Goal: Information Seeking & Learning: Learn about a topic

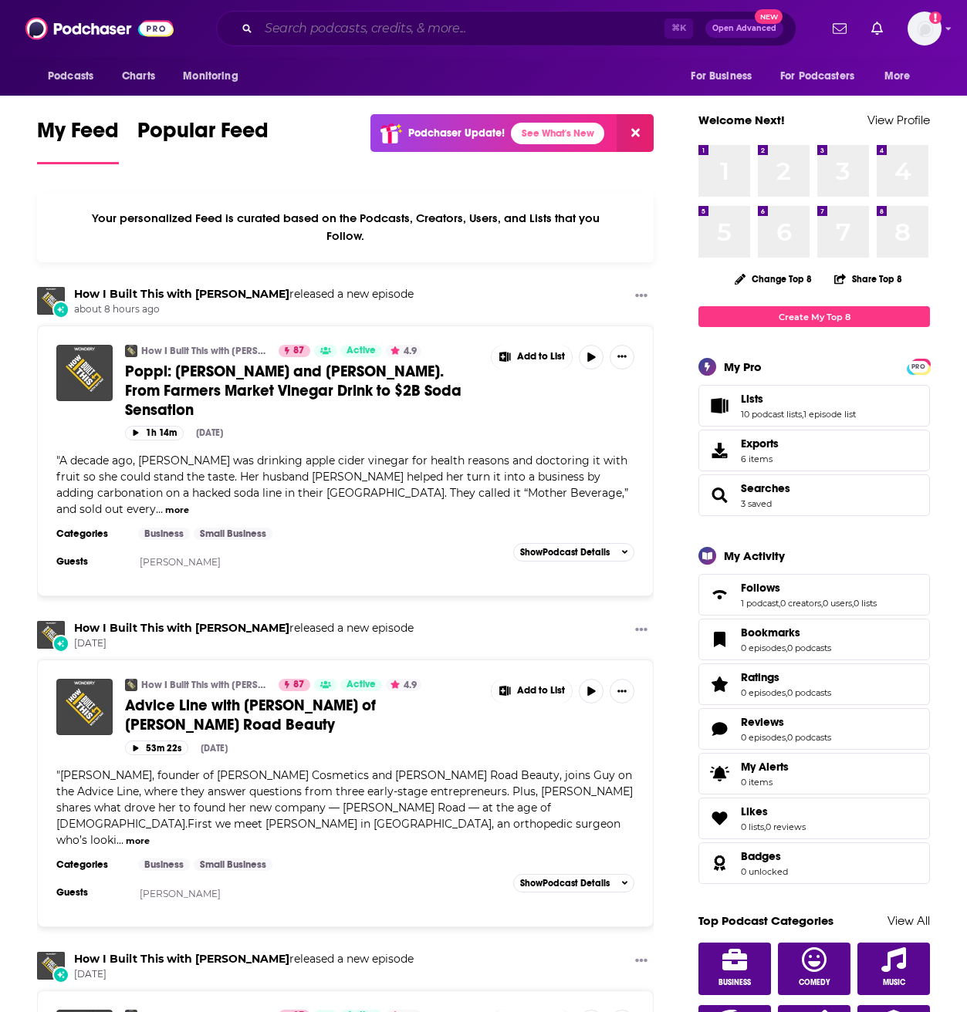
click at [494, 25] on input "Search podcasts, credits, & more..." at bounding box center [461, 28] width 406 height 25
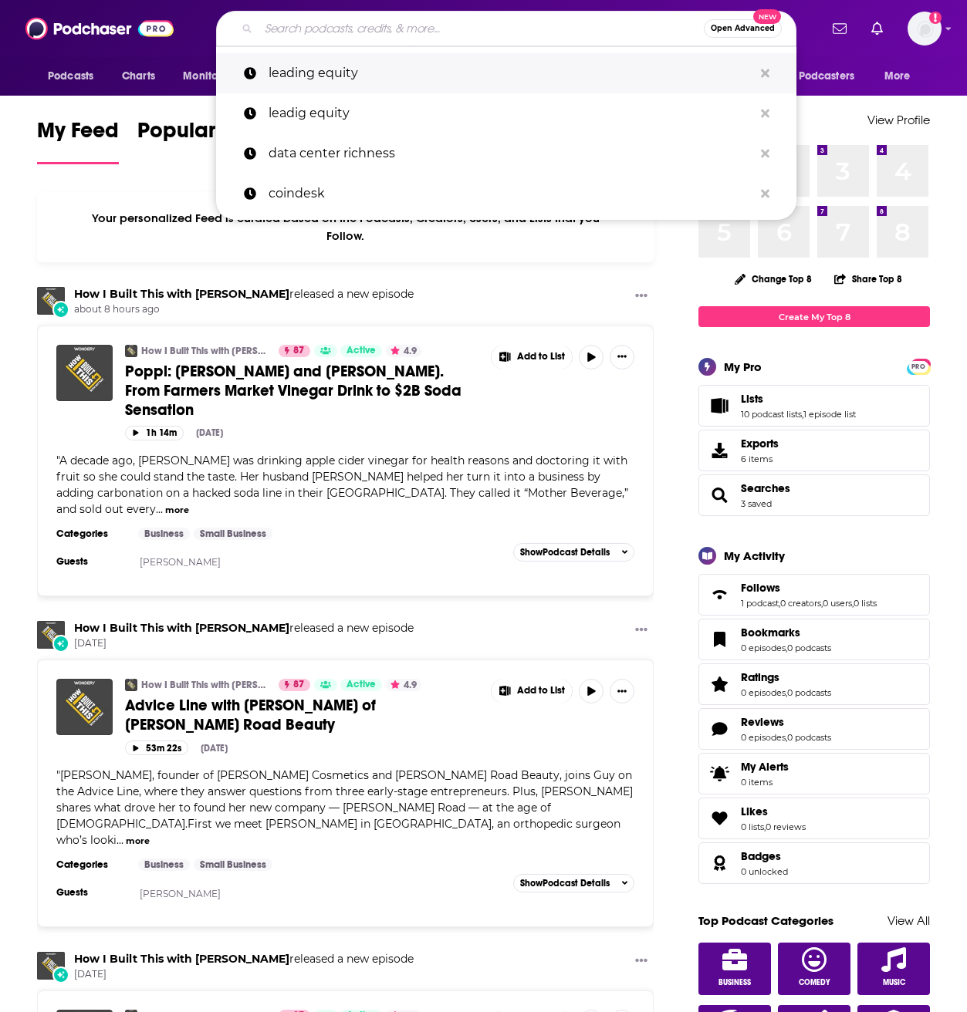
click at [460, 79] on p "leading equity" at bounding box center [510, 73] width 484 height 40
type input "leading equity"
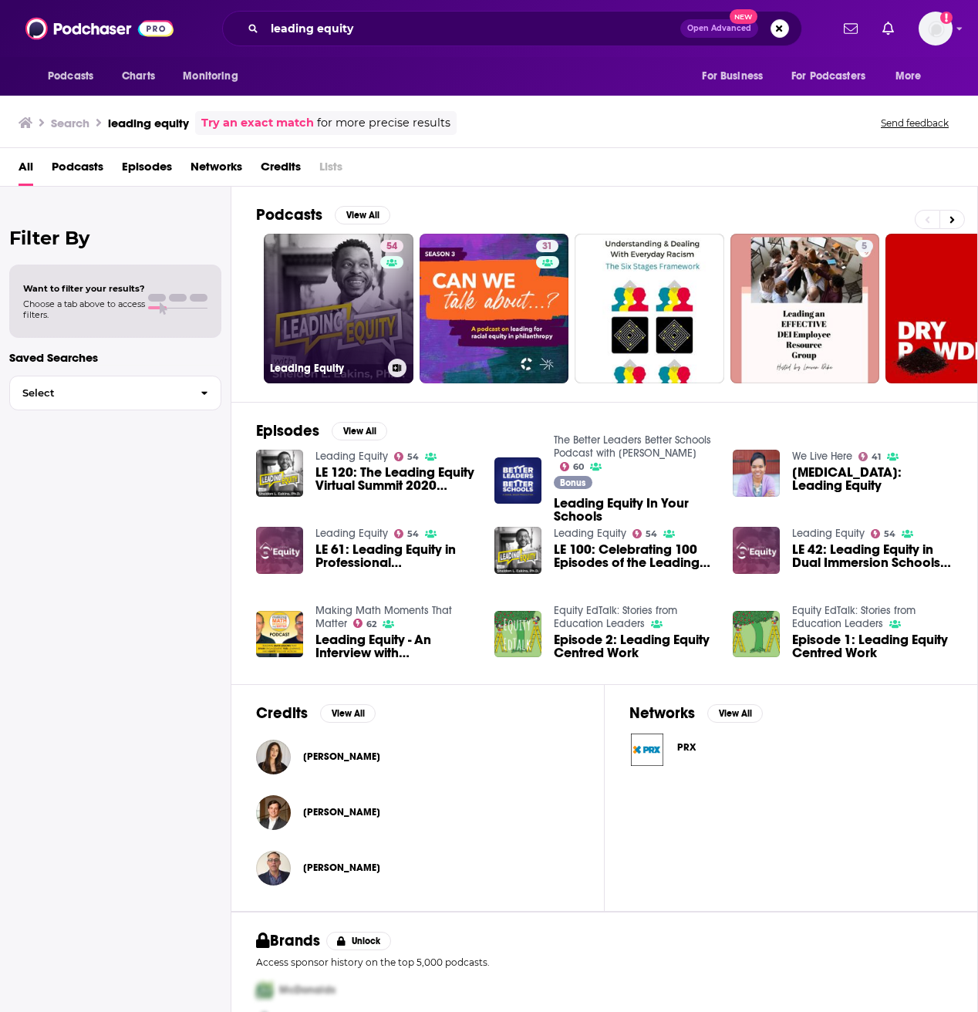
click at [347, 286] on link "54 Leading Equity" at bounding box center [339, 309] width 150 height 150
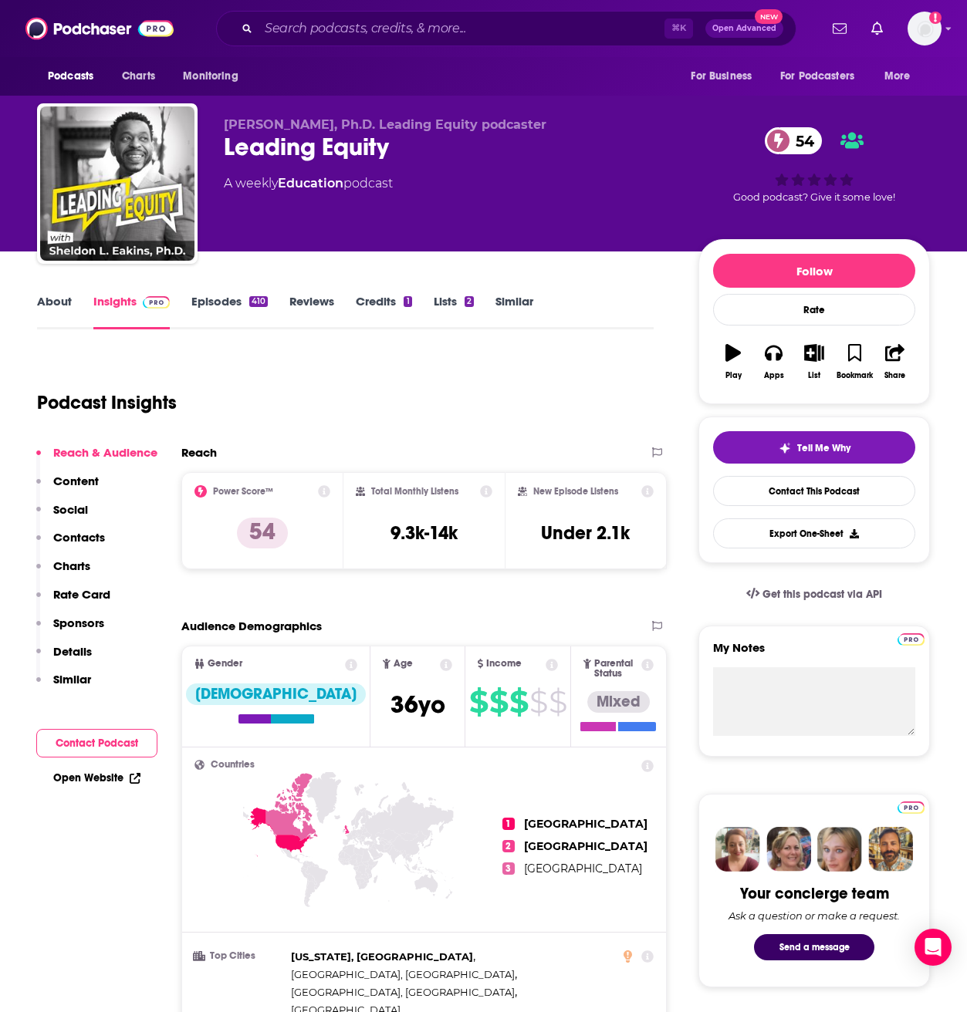
click at [556, 383] on div "Podcast Insights" at bounding box center [339, 393] width 604 height 79
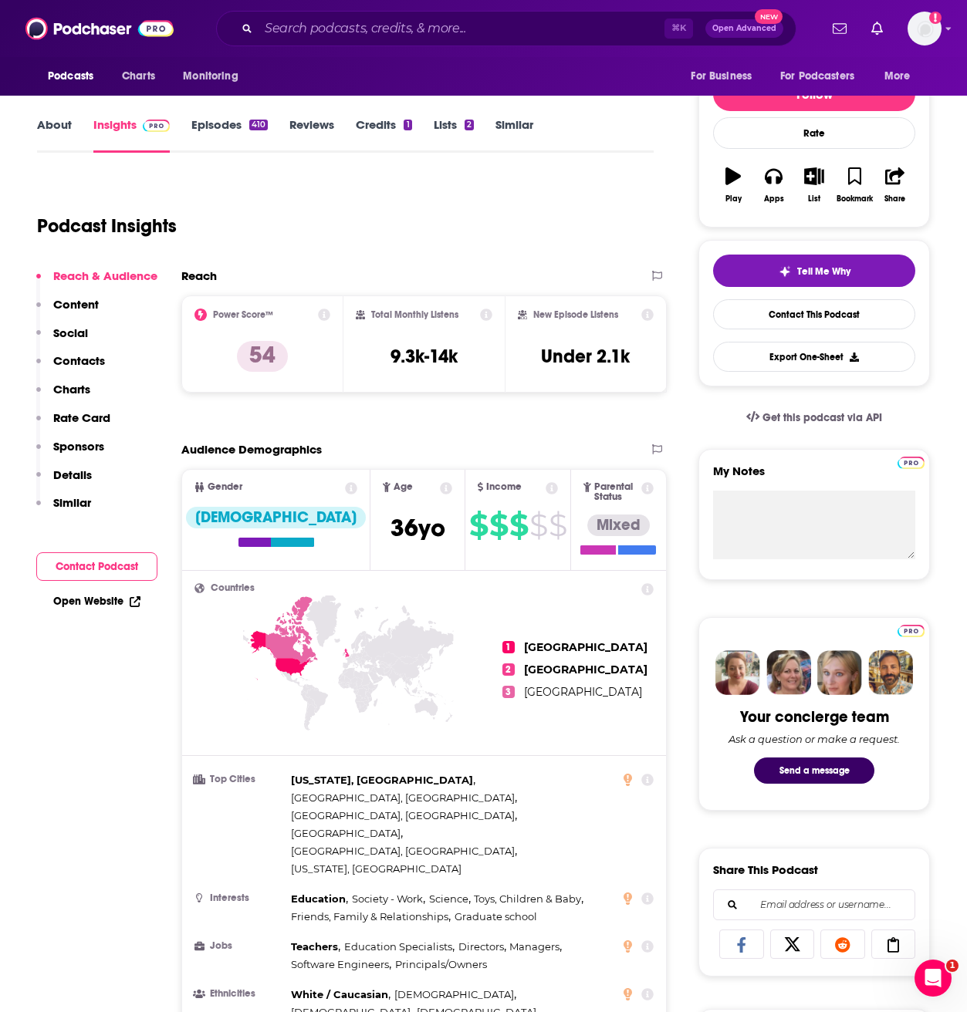
scroll to position [176, 0]
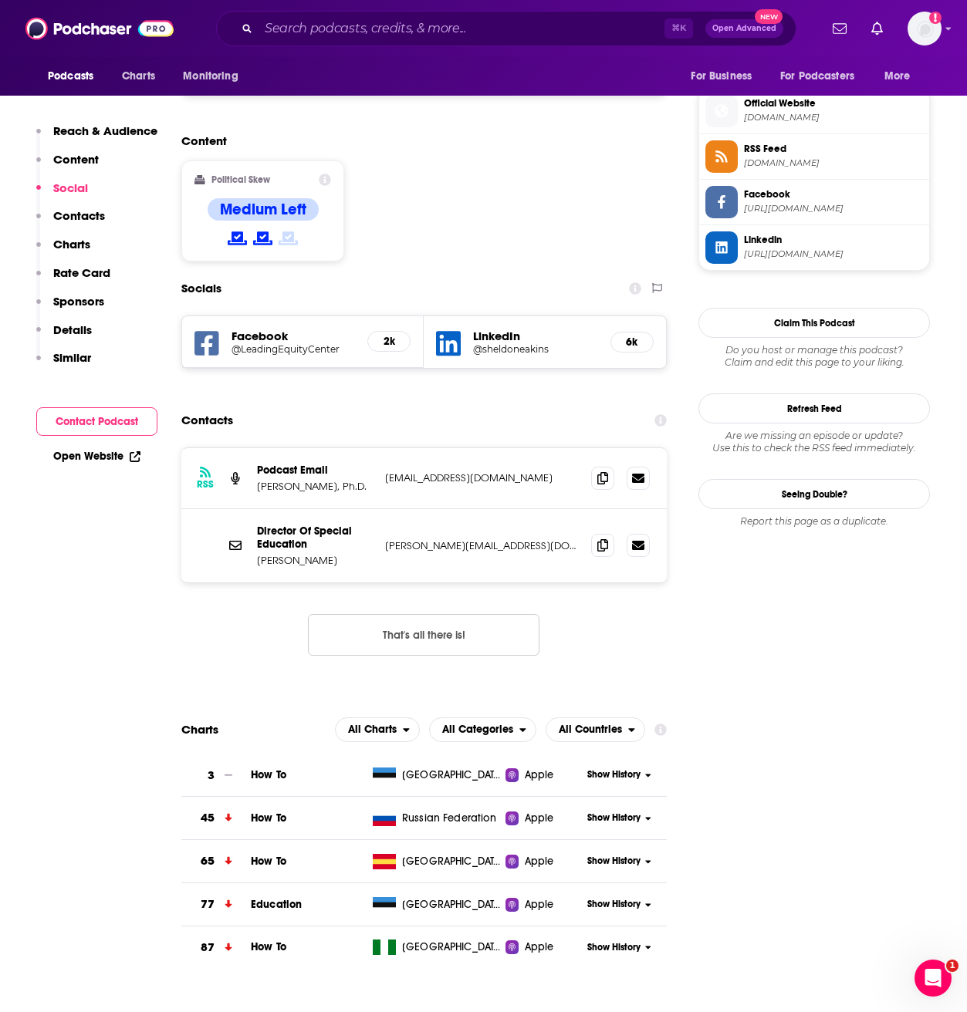
scroll to position [1361, 0]
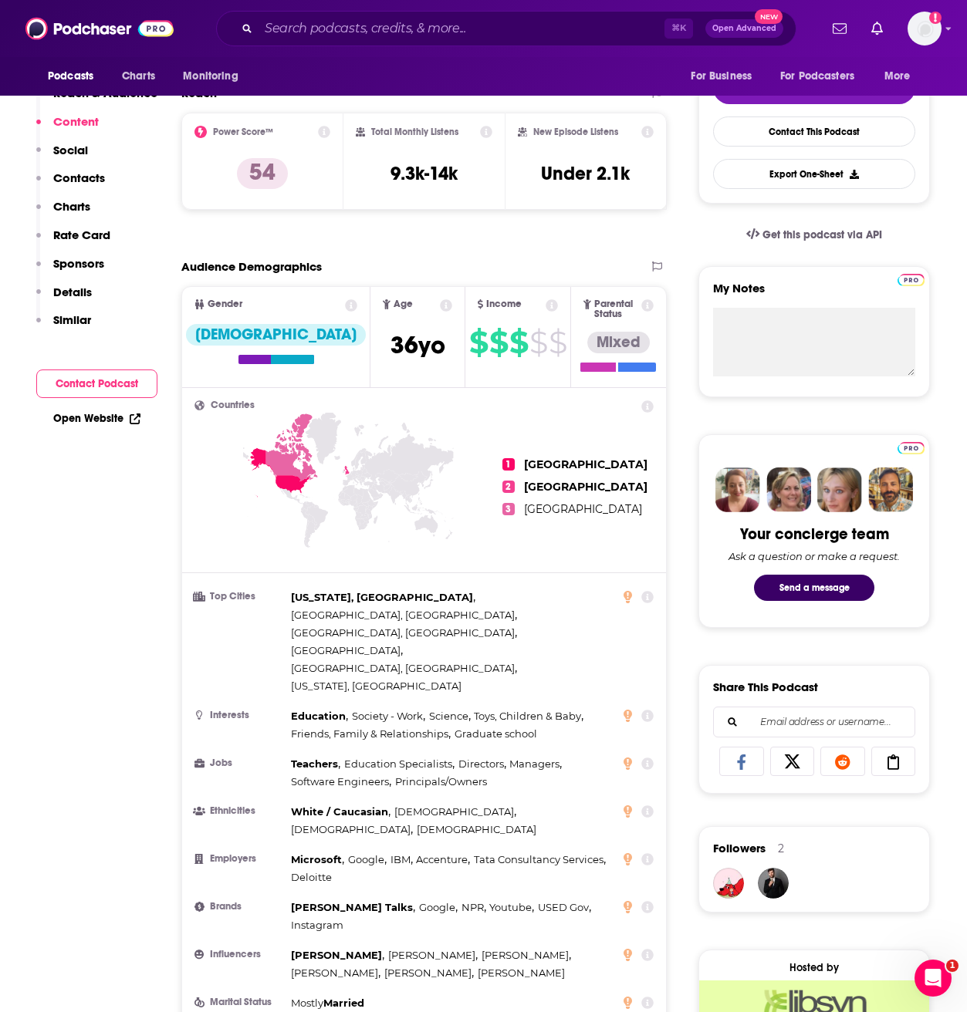
scroll to position [84, 0]
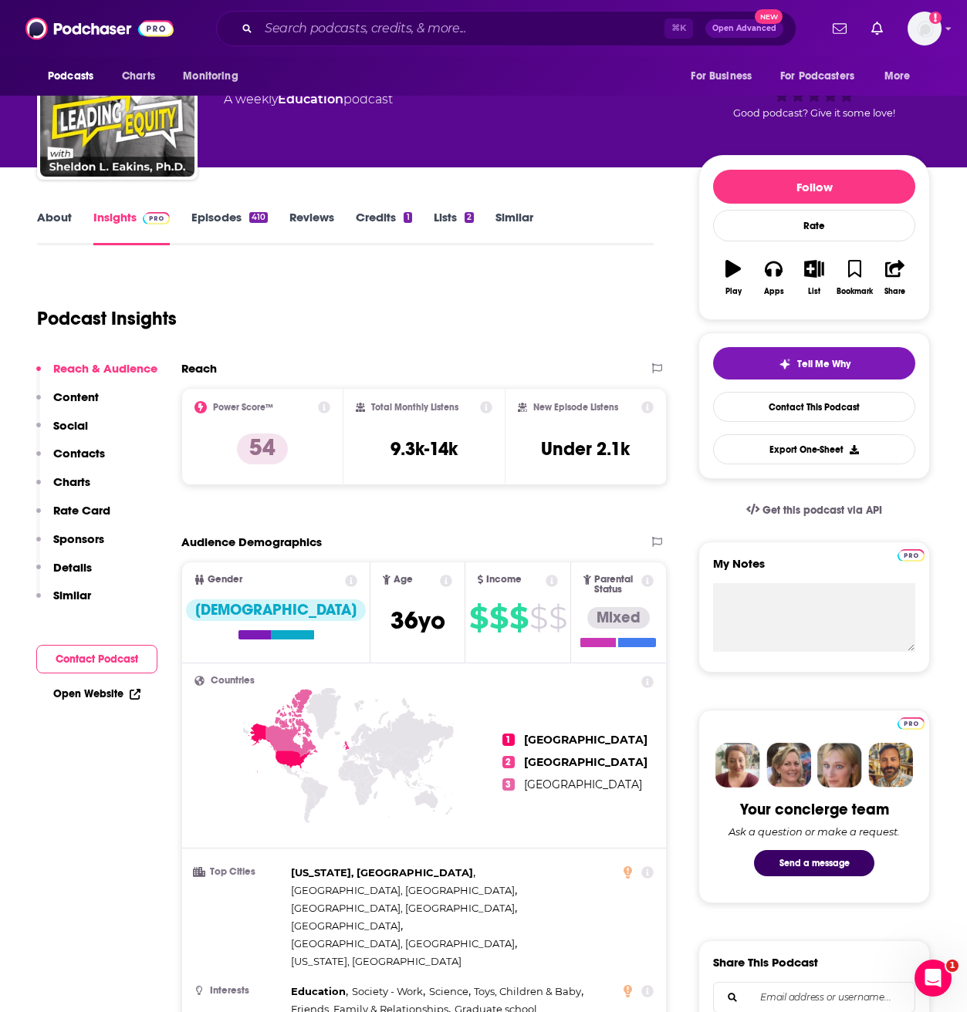
click at [518, 315] on div "Podcast Insights" at bounding box center [339, 309] width 604 height 79
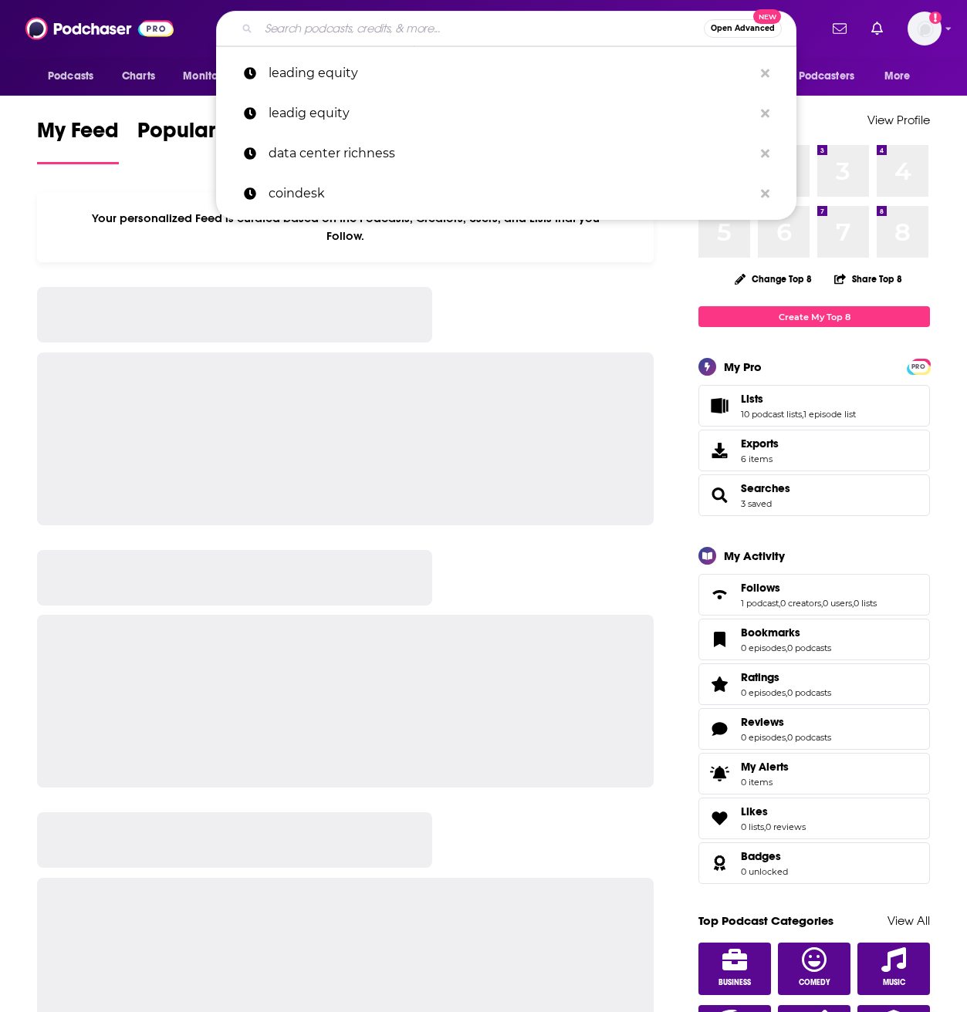
click at [512, 37] on input "Search podcasts, credits, & more..." at bounding box center [480, 28] width 445 height 25
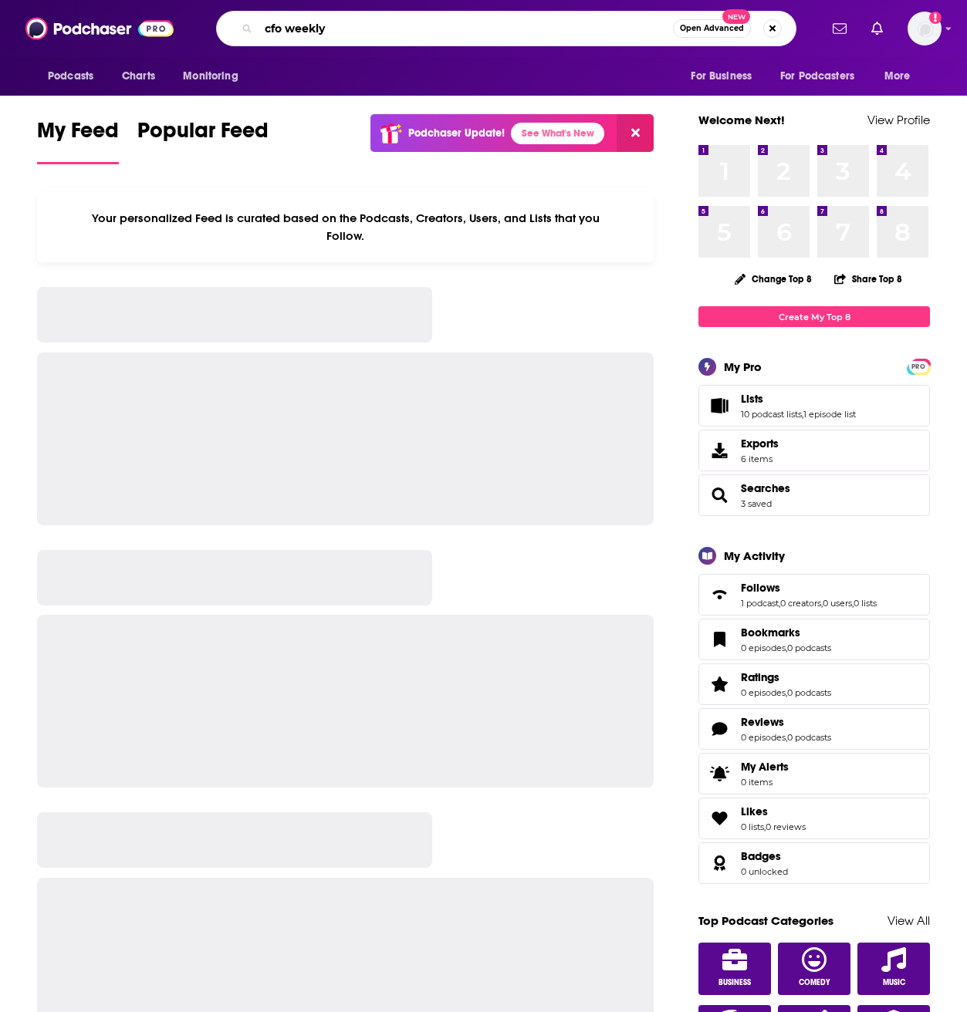
type input "cfo weekly"
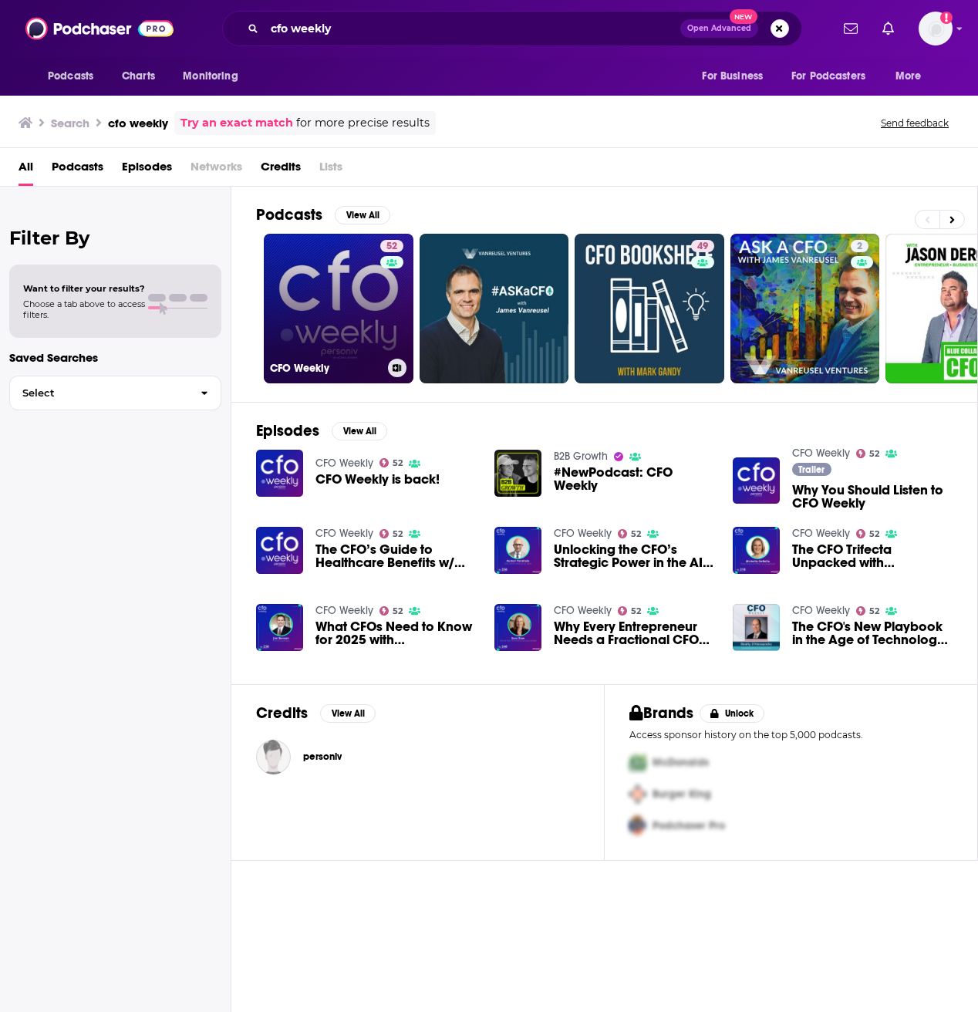
click at [328, 338] on link "52 CFO Weekly" at bounding box center [339, 309] width 150 height 150
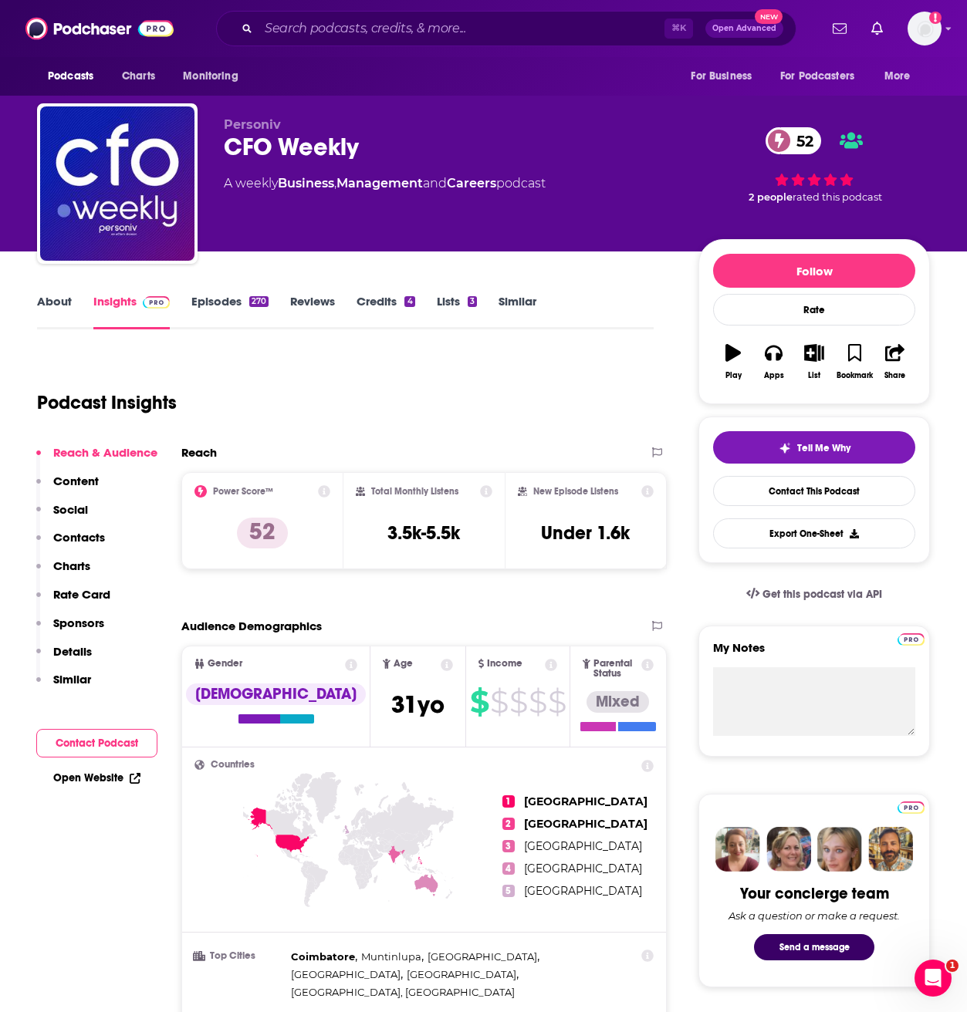
click at [66, 299] on link "About" at bounding box center [54, 311] width 35 height 35
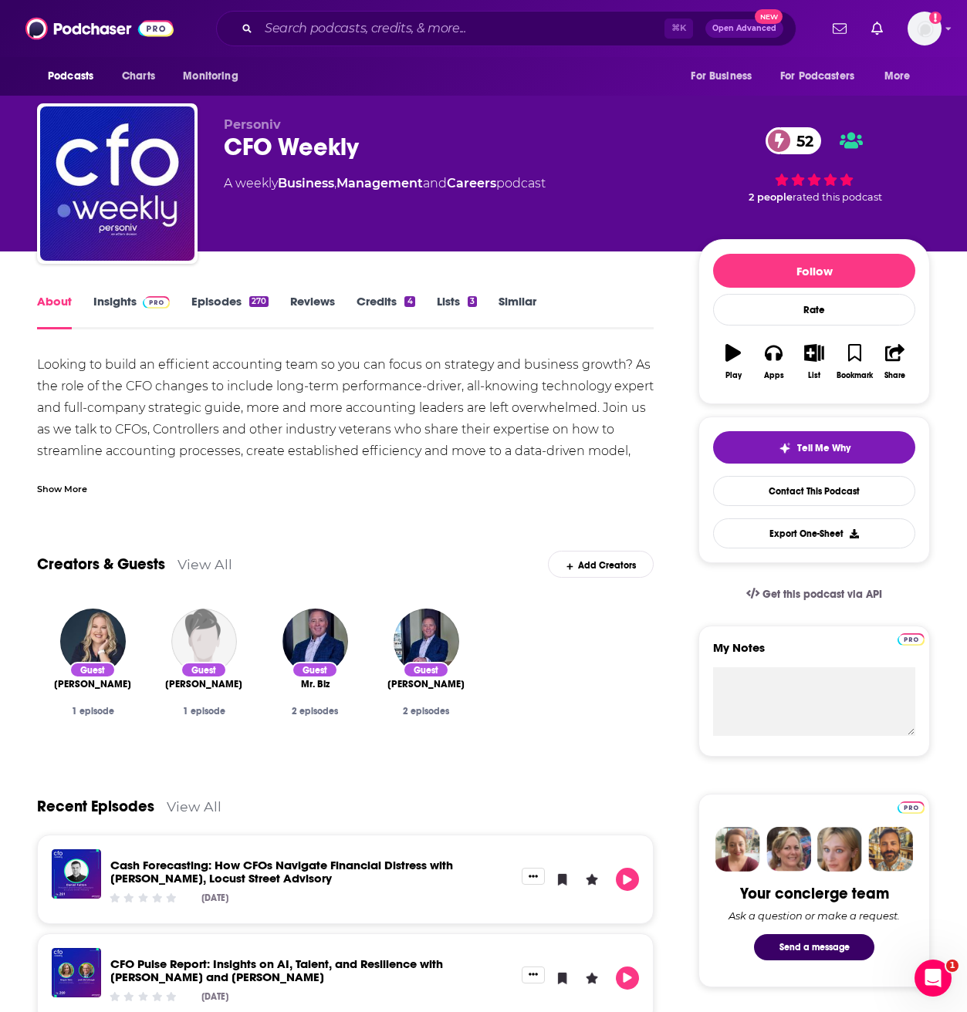
click at [73, 488] on div "Show More" at bounding box center [62, 488] width 50 height 15
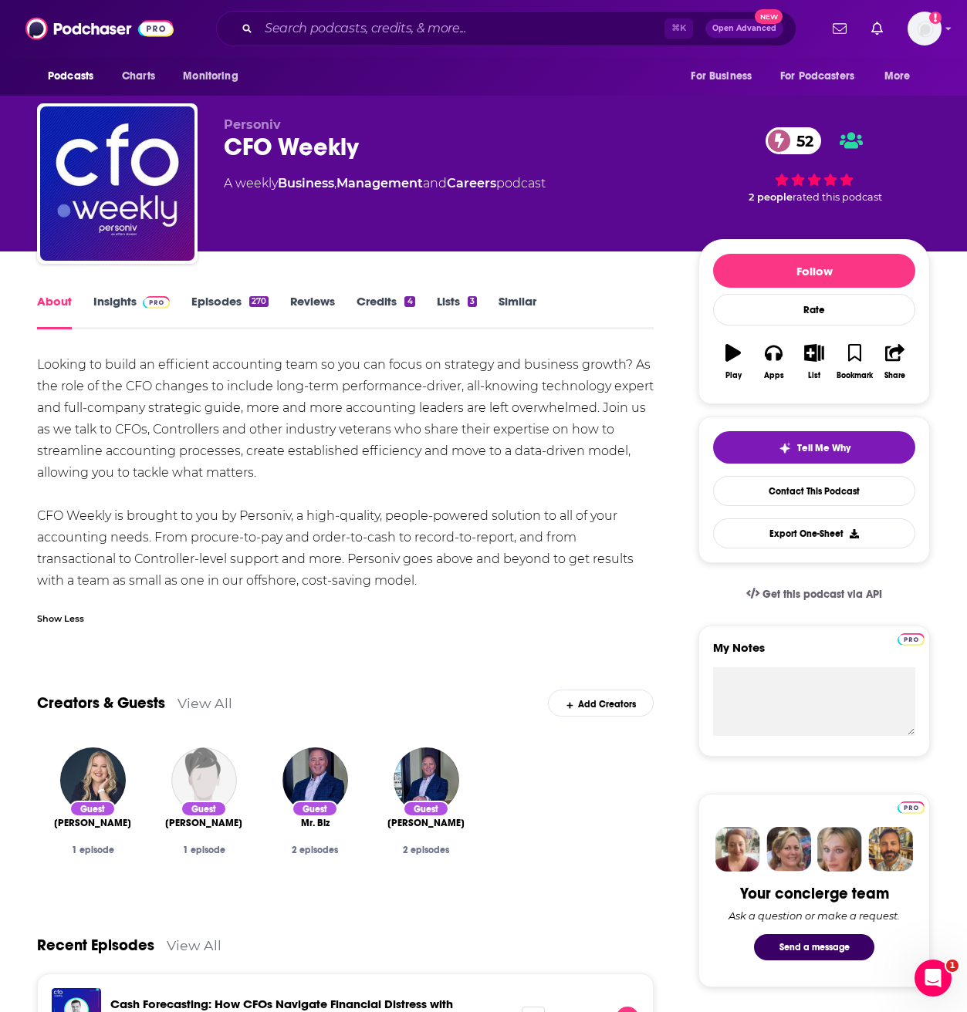
click at [239, 303] on link "Episodes 270" at bounding box center [229, 311] width 77 height 35
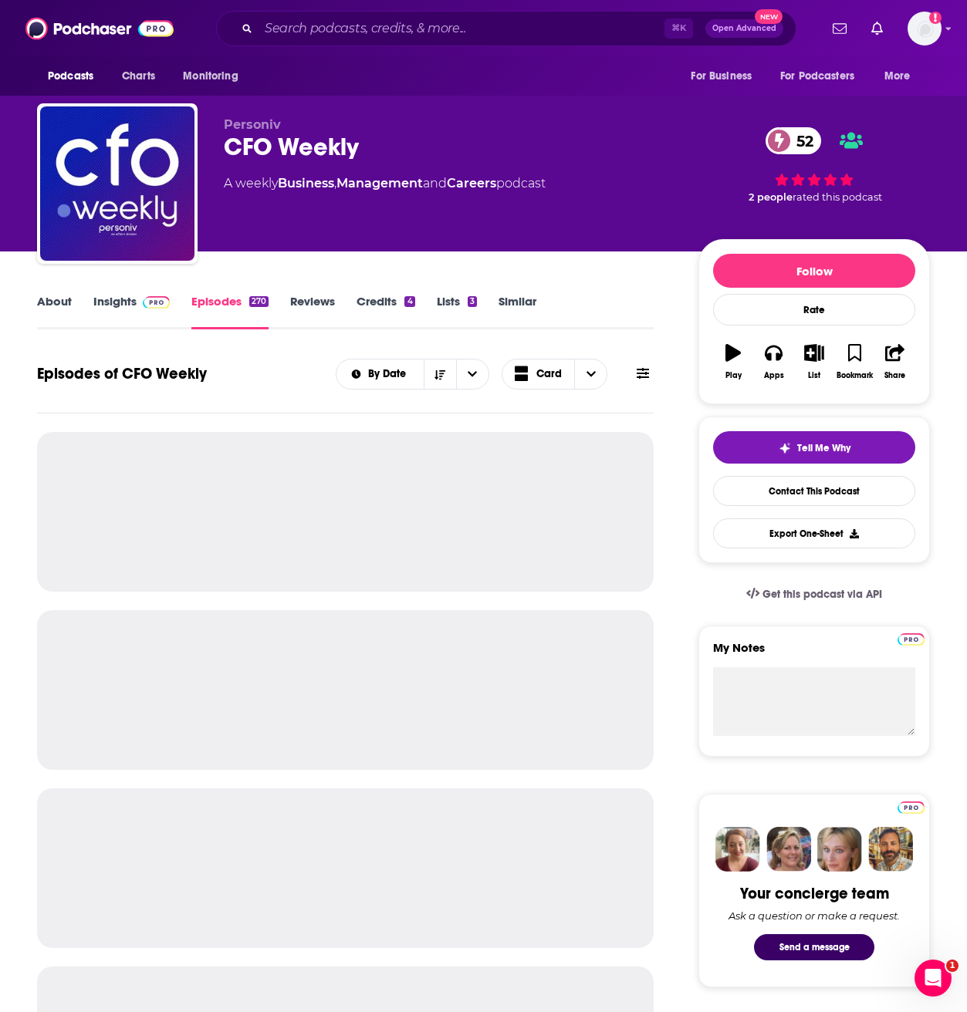
click at [137, 302] on span at bounding box center [153, 301] width 33 height 15
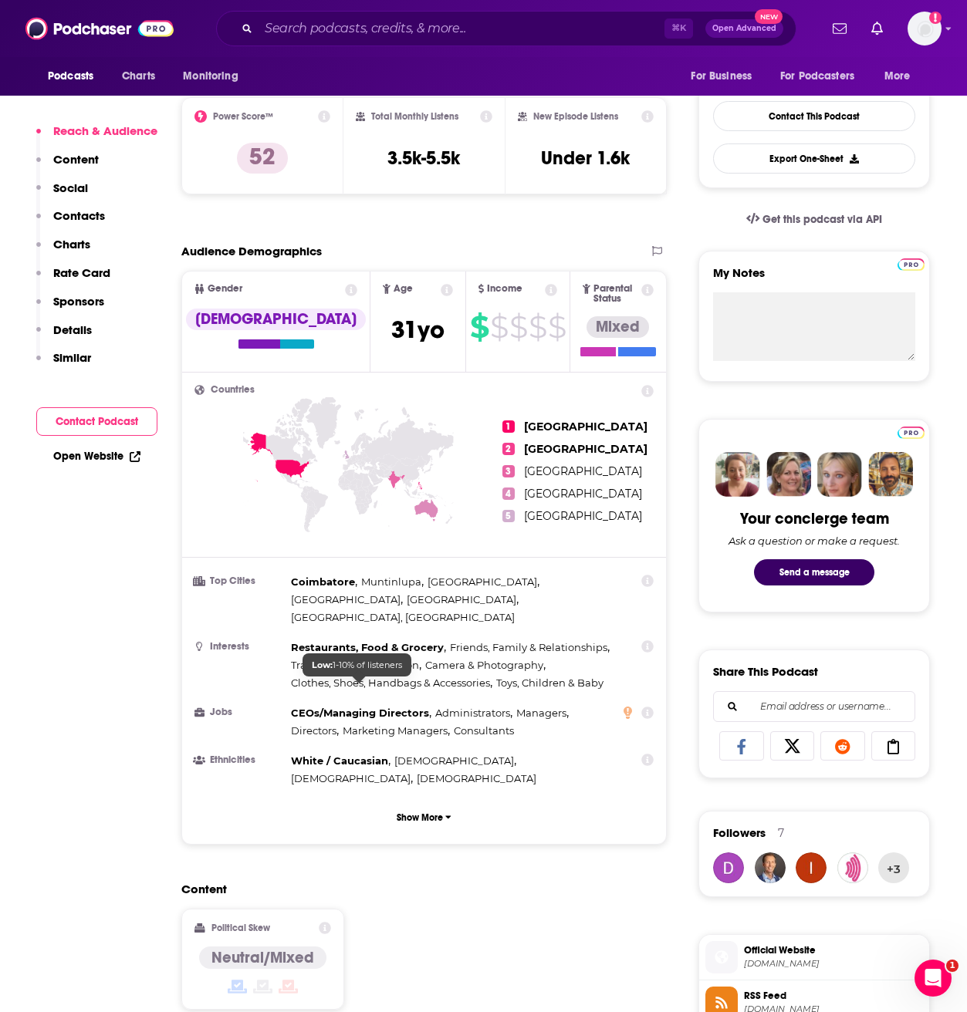
scroll to position [374, 0]
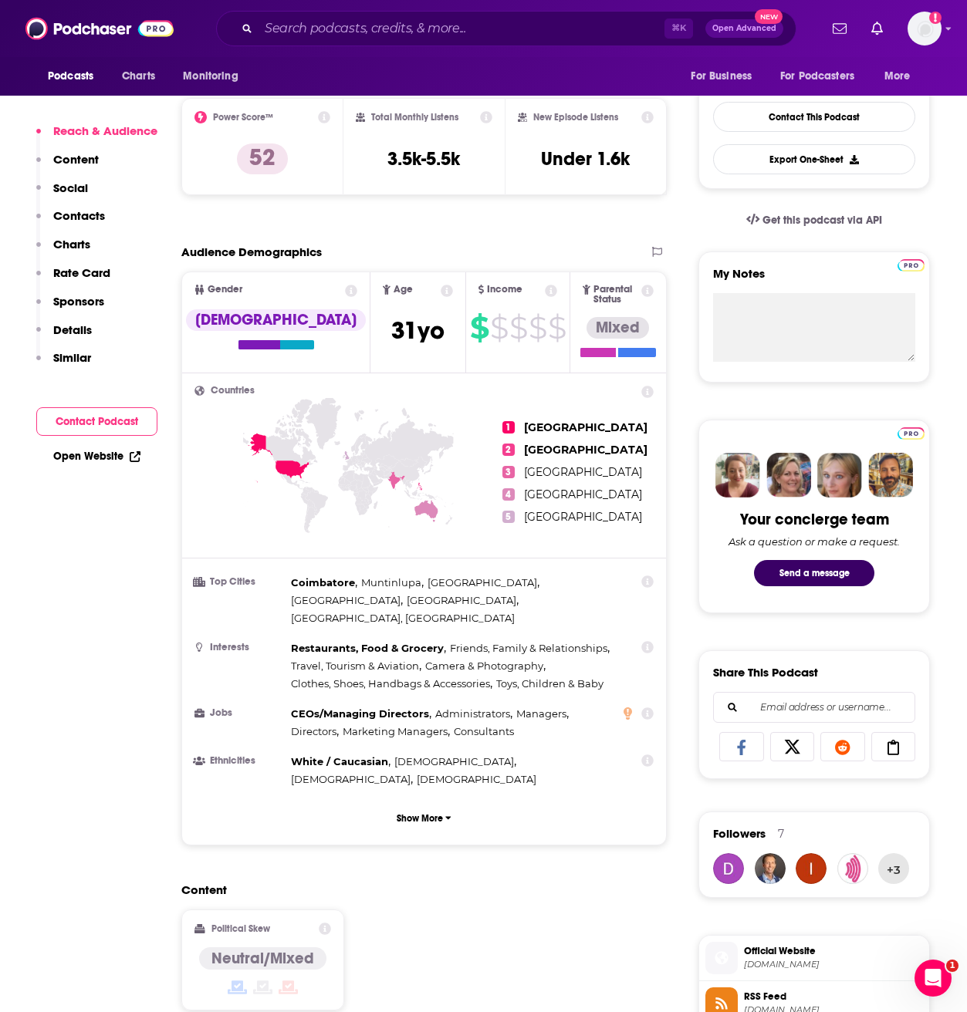
click at [515, 882] on div "Content Political Skew Neutral/Mixed" at bounding box center [423, 952] width 485 height 140
click at [631, 707] on icon at bounding box center [627, 713] width 8 height 12
click at [629, 707] on icon at bounding box center [627, 713] width 8 height 12
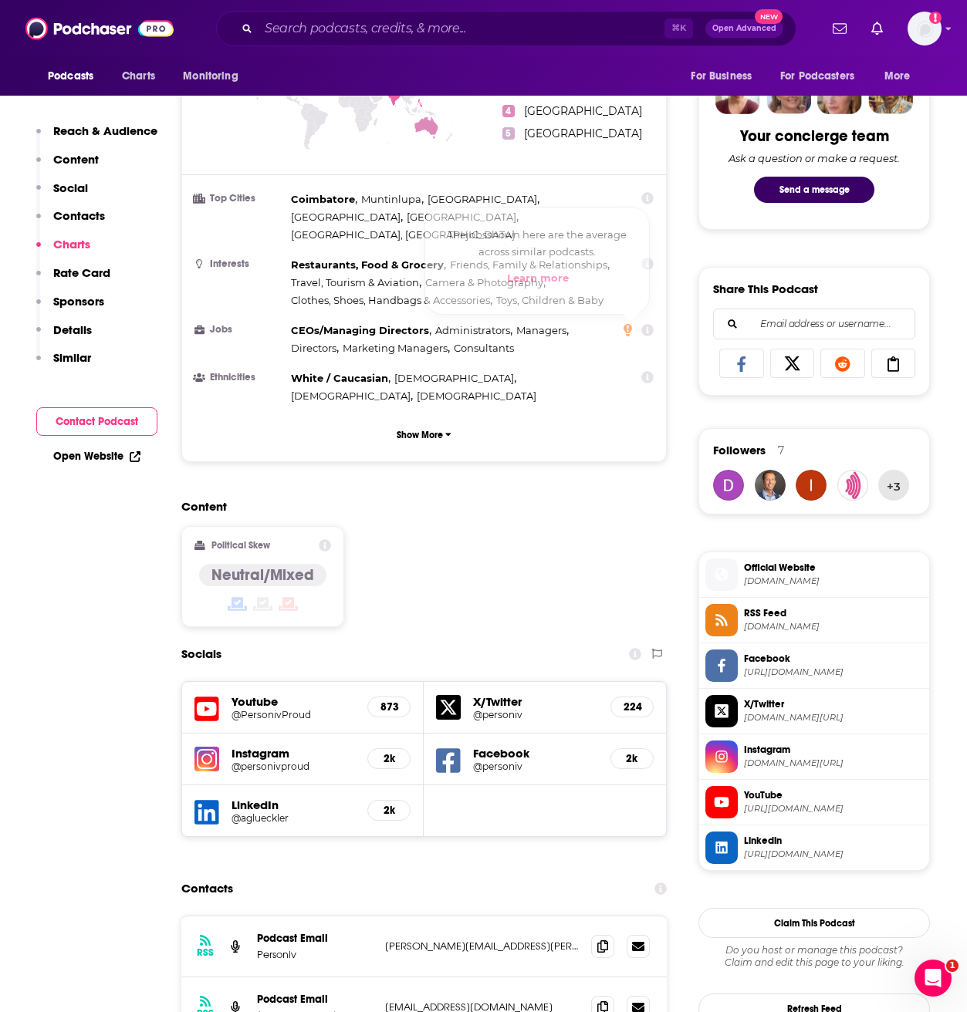
scroll to position [355, 0]
